Goal: Task Accomplishment & Management: Use online tool/utility

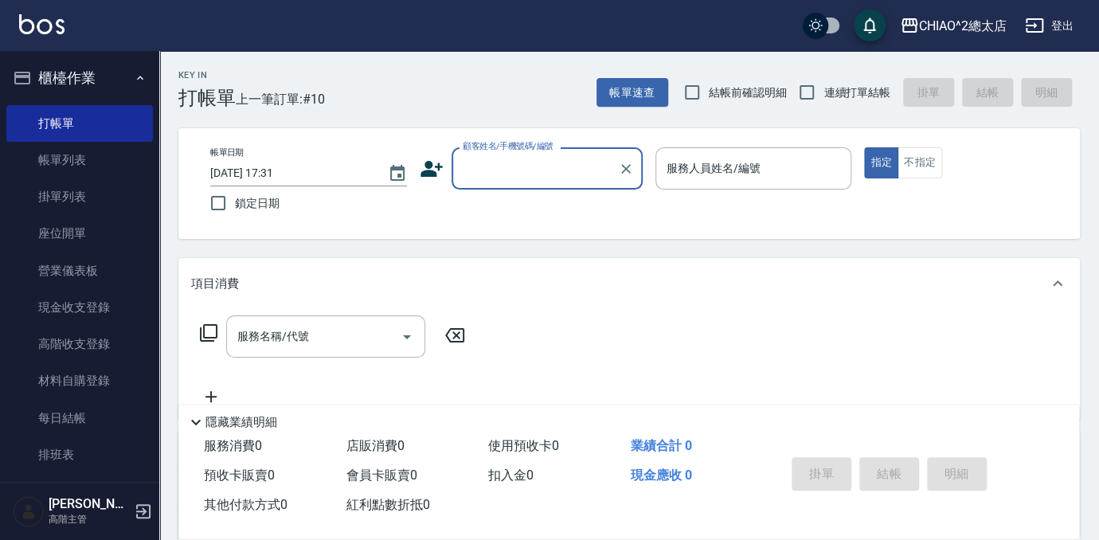
click at [534, 154] on div "顧客姓名/手機號碼/編號" at bounding box center [547, 168] width 191 height 42
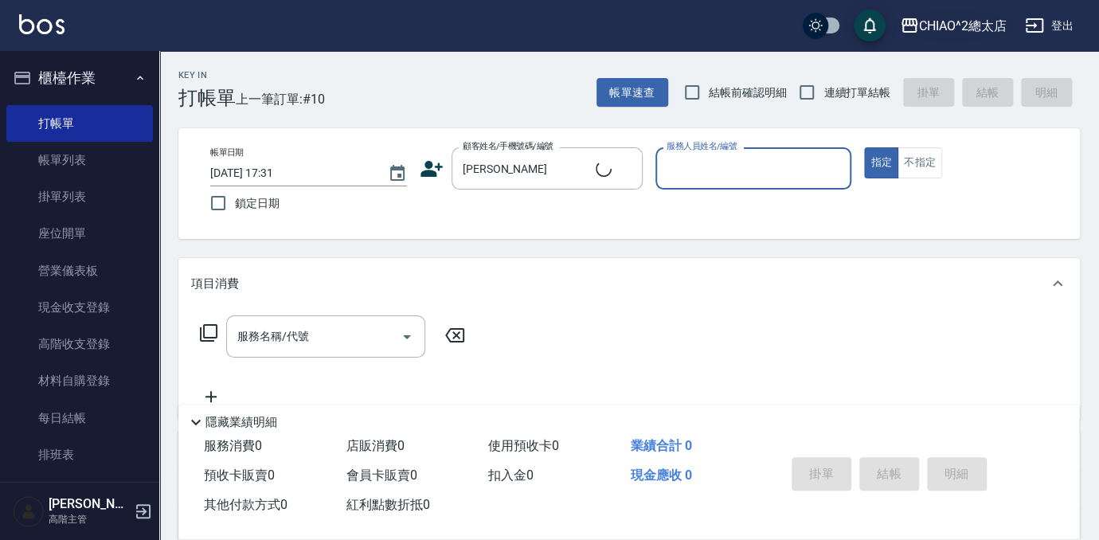
type input "[PERSON_NAME]"
click at [752, 158] on input "服務人員姓名/編號" at bounding box center [754, 169] width 182 height 28
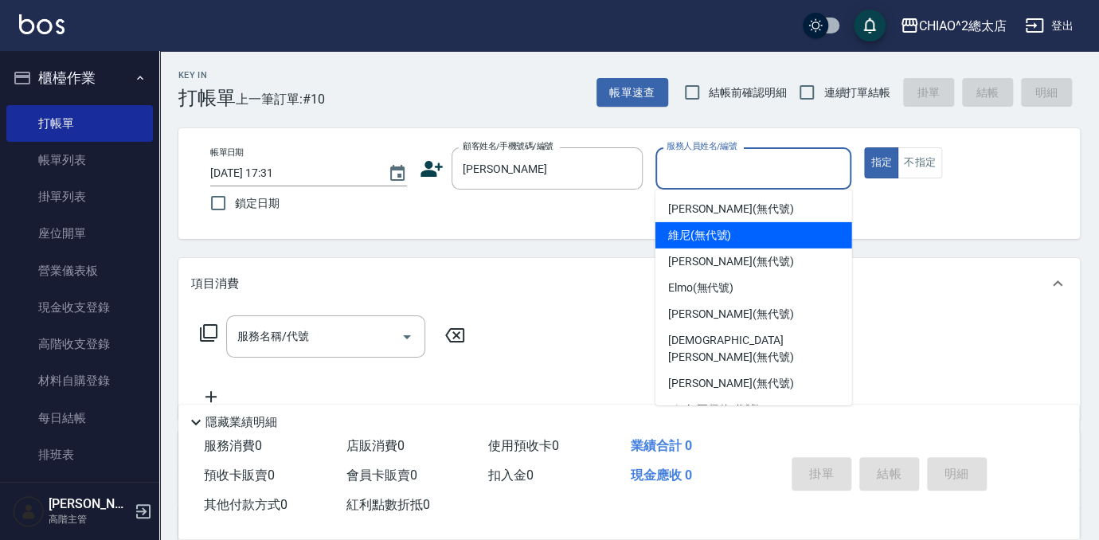
click at [777, 232] on div "維尼 (無代號)" at bounding box center [754, 235] width 197 height 26
type input "維尼(無代號)"
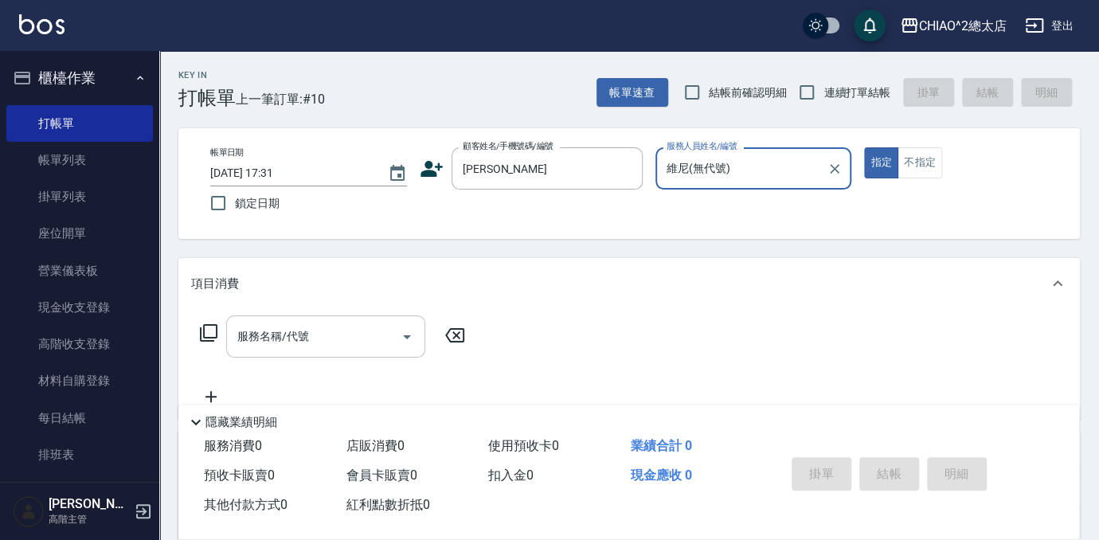
click at [354, 332] on input "服務名稱/代號" at bounding box center [313, 337] width 161 height 28
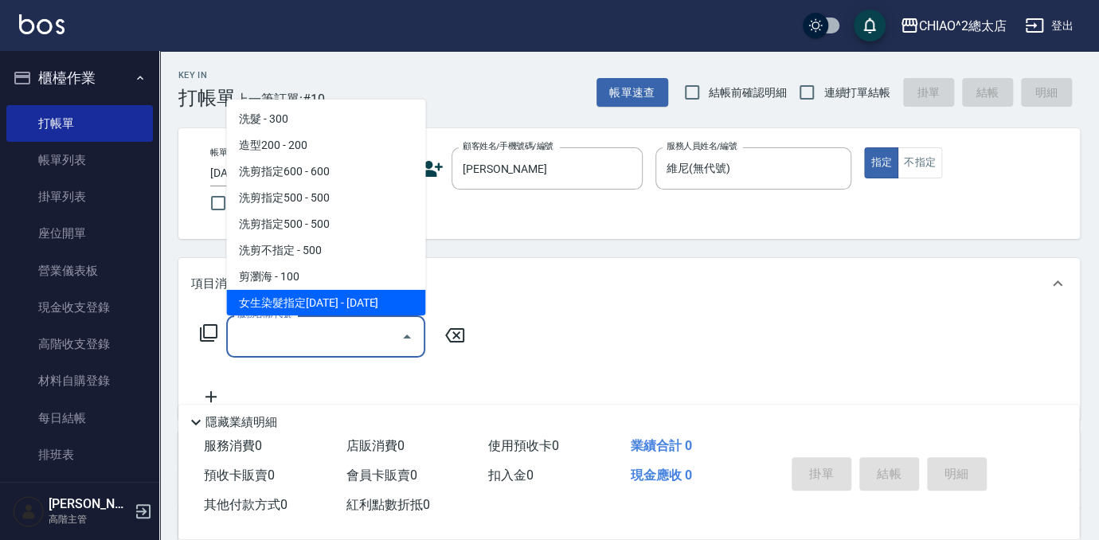
click at [316, 294] on span "女生染髮指定[DATE] - [DATE]" at bounding box center [325, 303] width 199 height 26
type input "女生染髮指定2000(103113)"
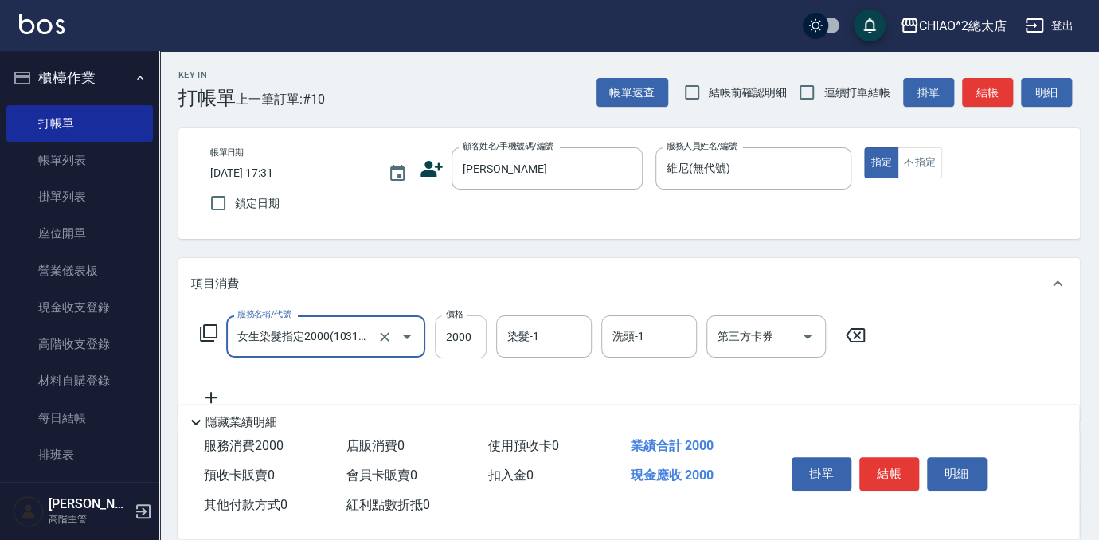
click at [469, 340] on input "2000" at bounding box center [461, 336] width 52 height 43
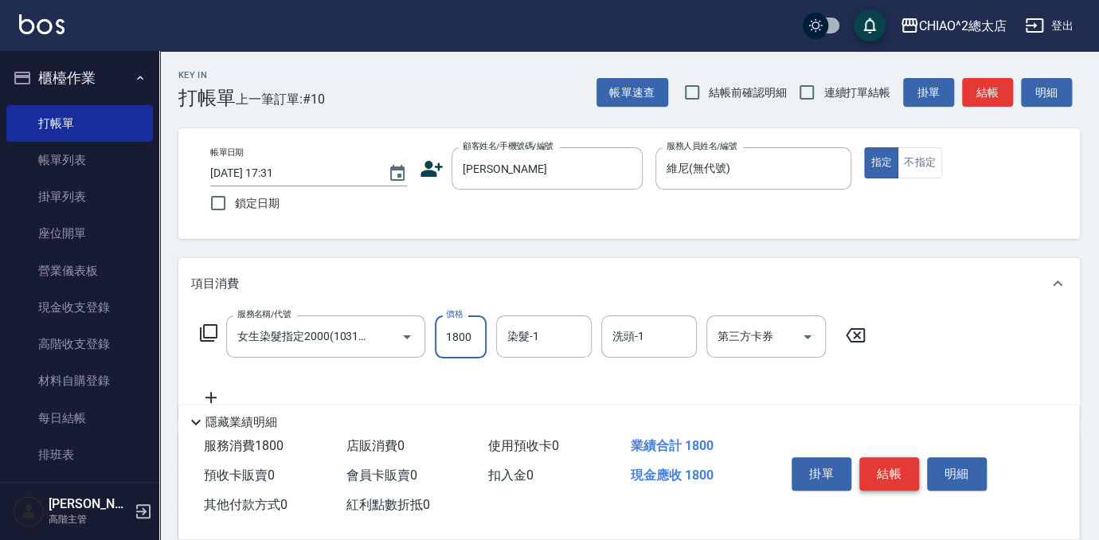
type input "1800"
click at [894, 465] on button "結帳" at bounding box center [889, 473] width 60 height 33
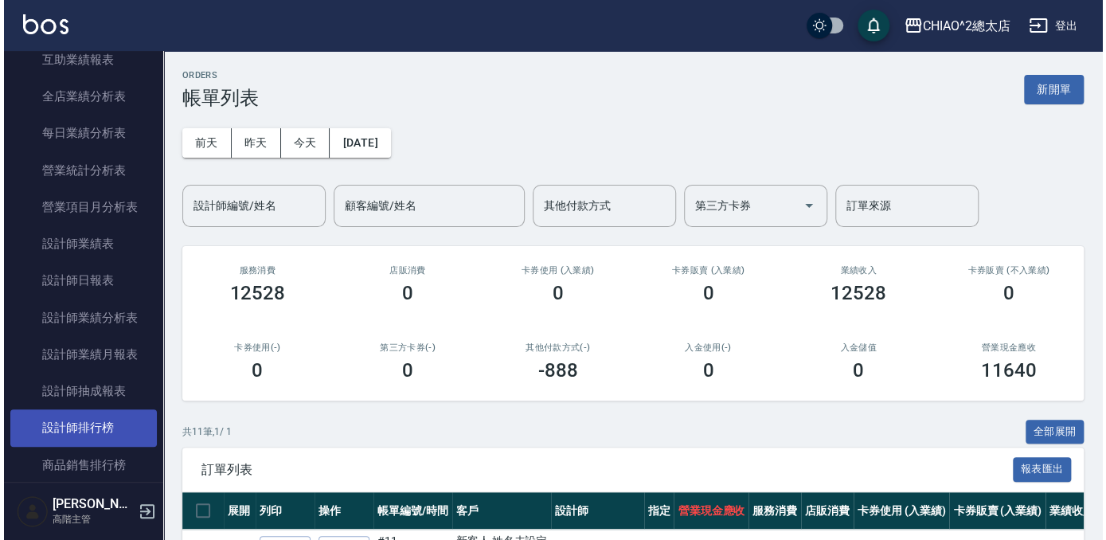
scroll to position [941, 0]
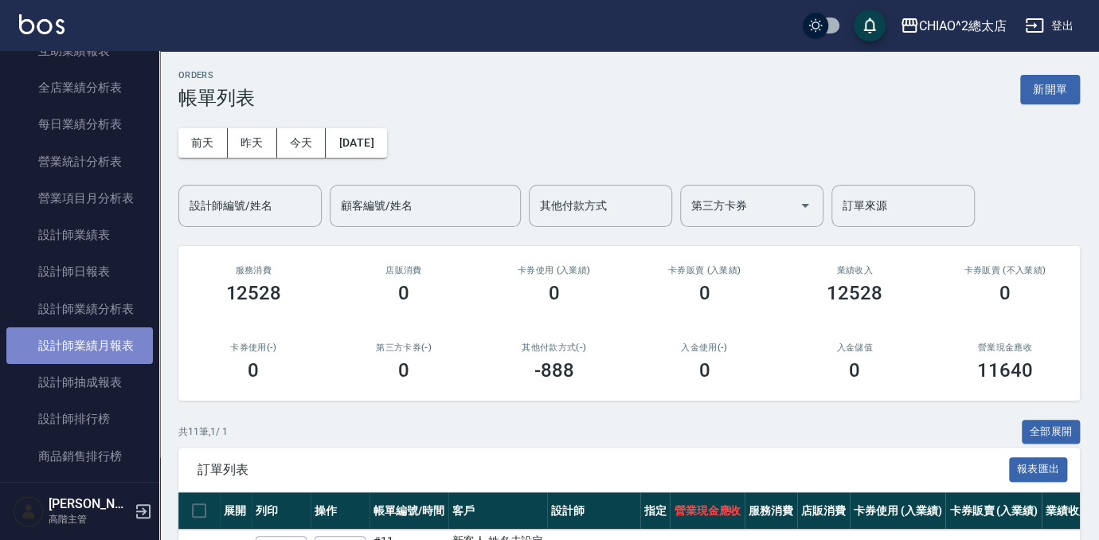
click at [107, 349] on link "設計師業績月報表" at bounding box center [79, 345] width 147 height 37
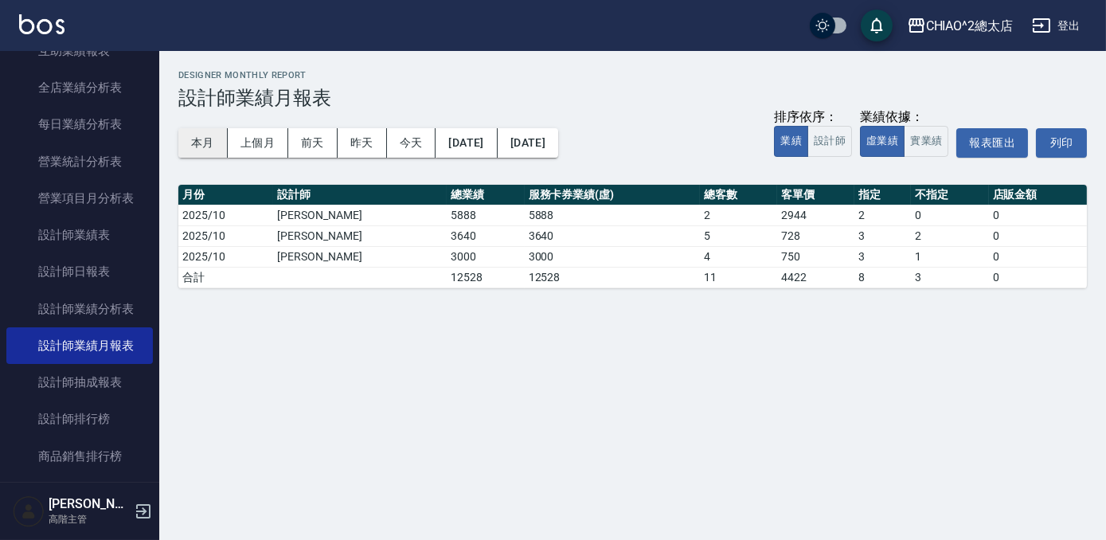
click at [211, 130] on button "本月" at bounding box center [202, 142] width 49 height 29
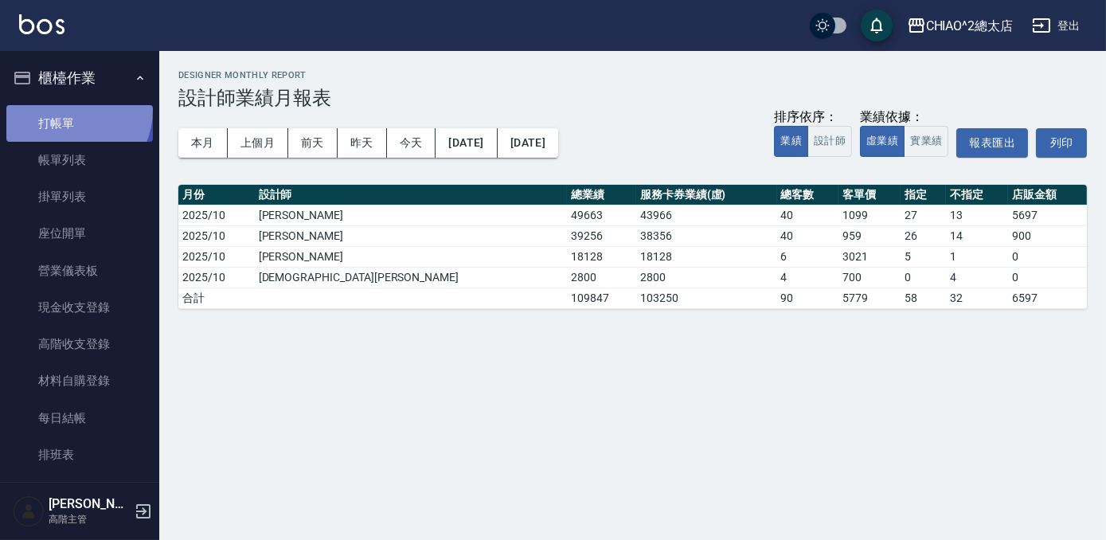
click at [67, 109] on link "打帳單" at bounding box center [79, 123] width 147 height 37
